Goal: Task Accomplishment & Management: Use online tool/utility

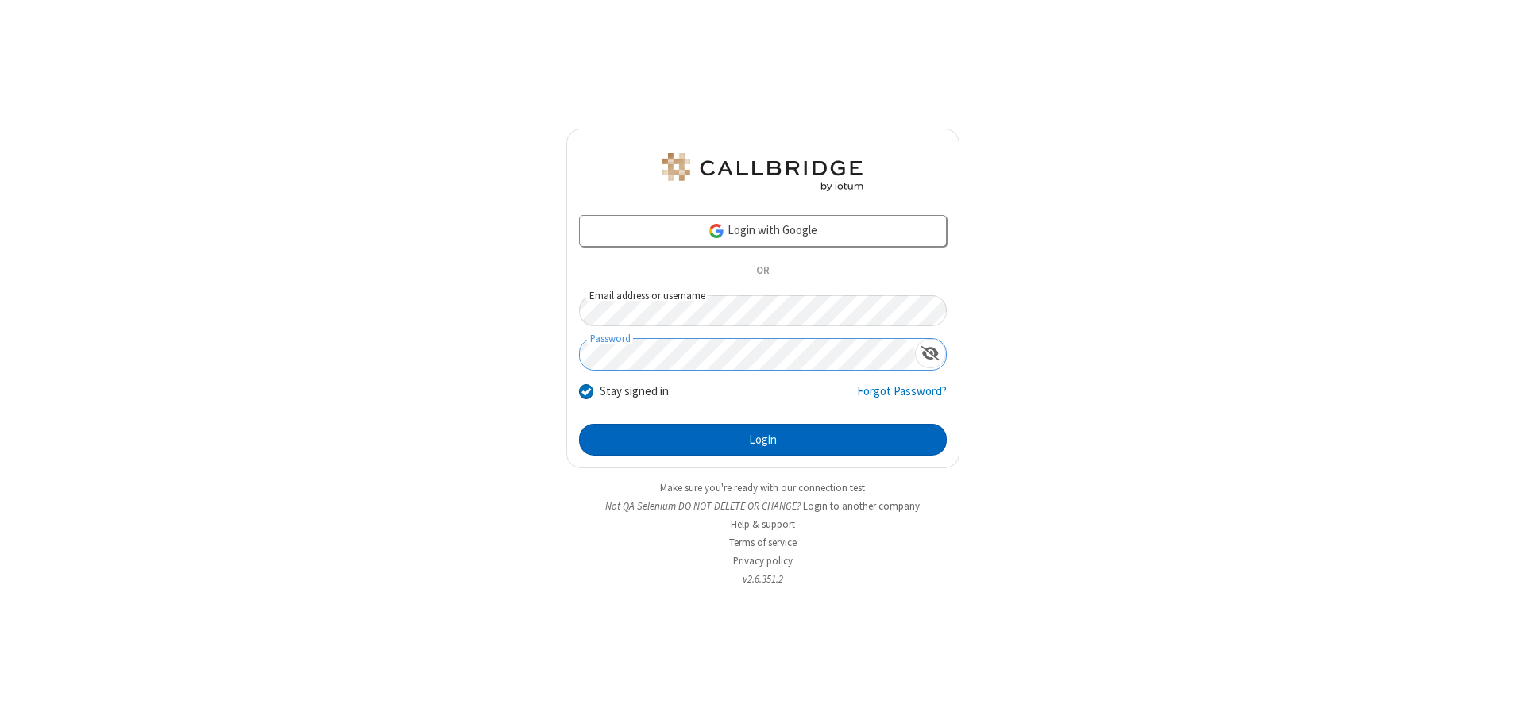
click at [762, 440] on button "Login" at bounding box center [763, 440] width 368 height 32
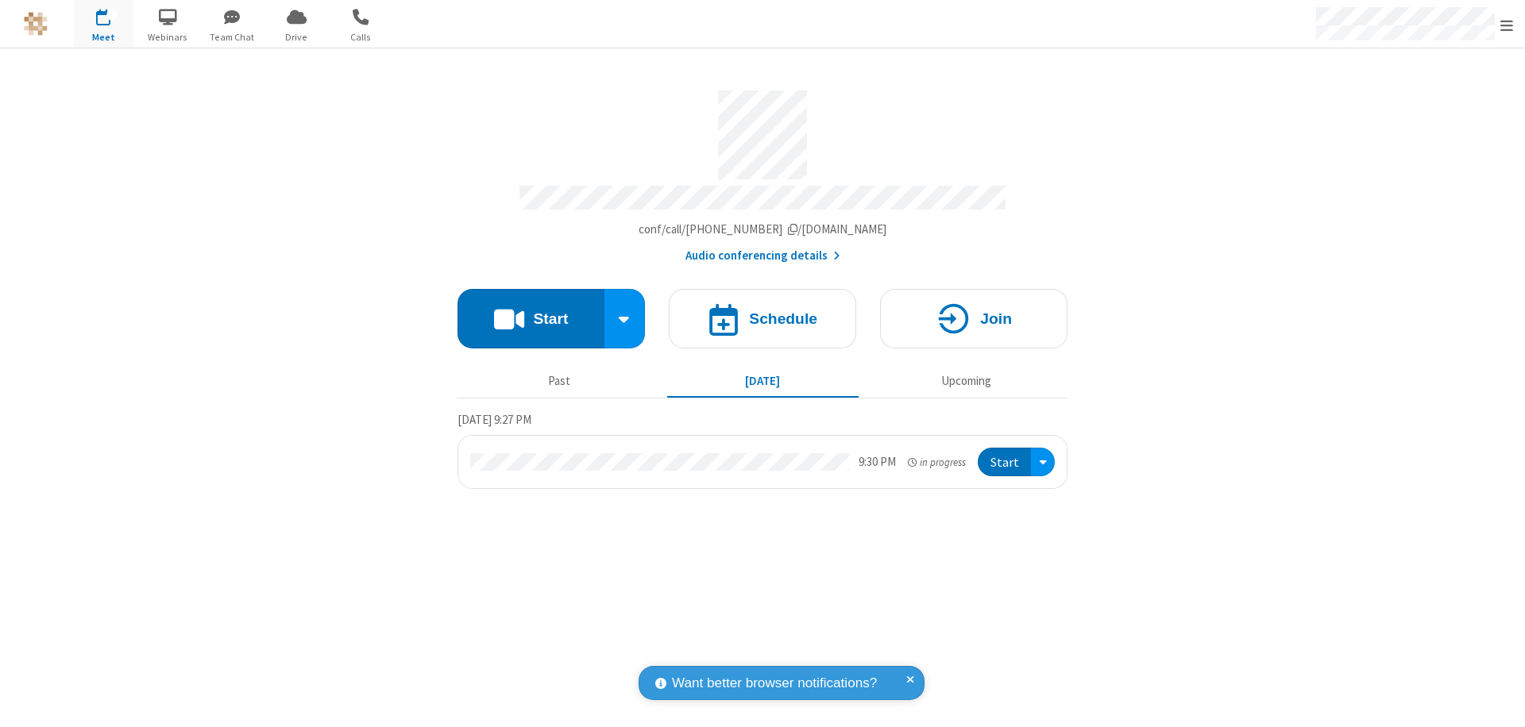
click at [530, 311] on button "Start" at bounding box center [530, 319] width 147 height 60
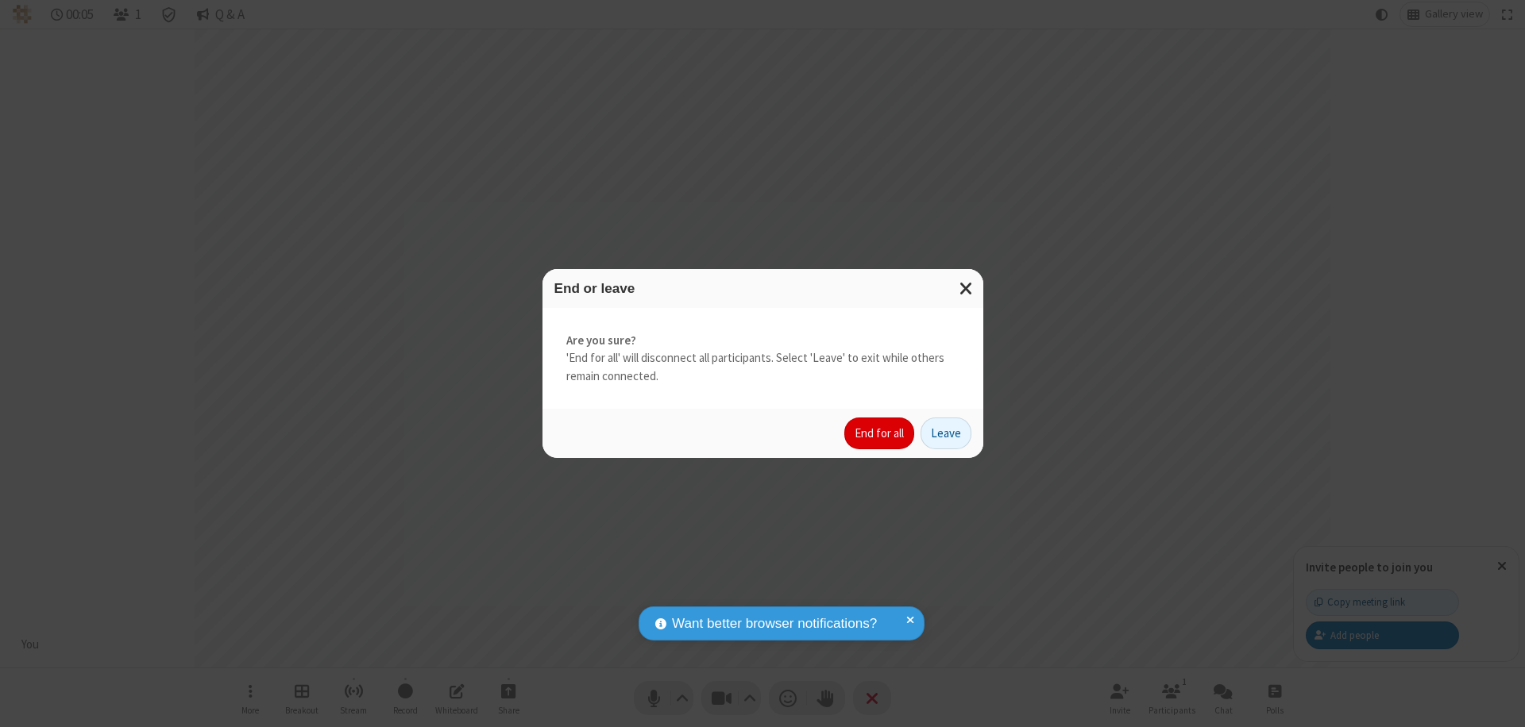
click at [880, 434] on button "End for all" at bounding box center [879, 434] width 70 height 32
